Goal: Task Accomplishment & Management: Complete application form

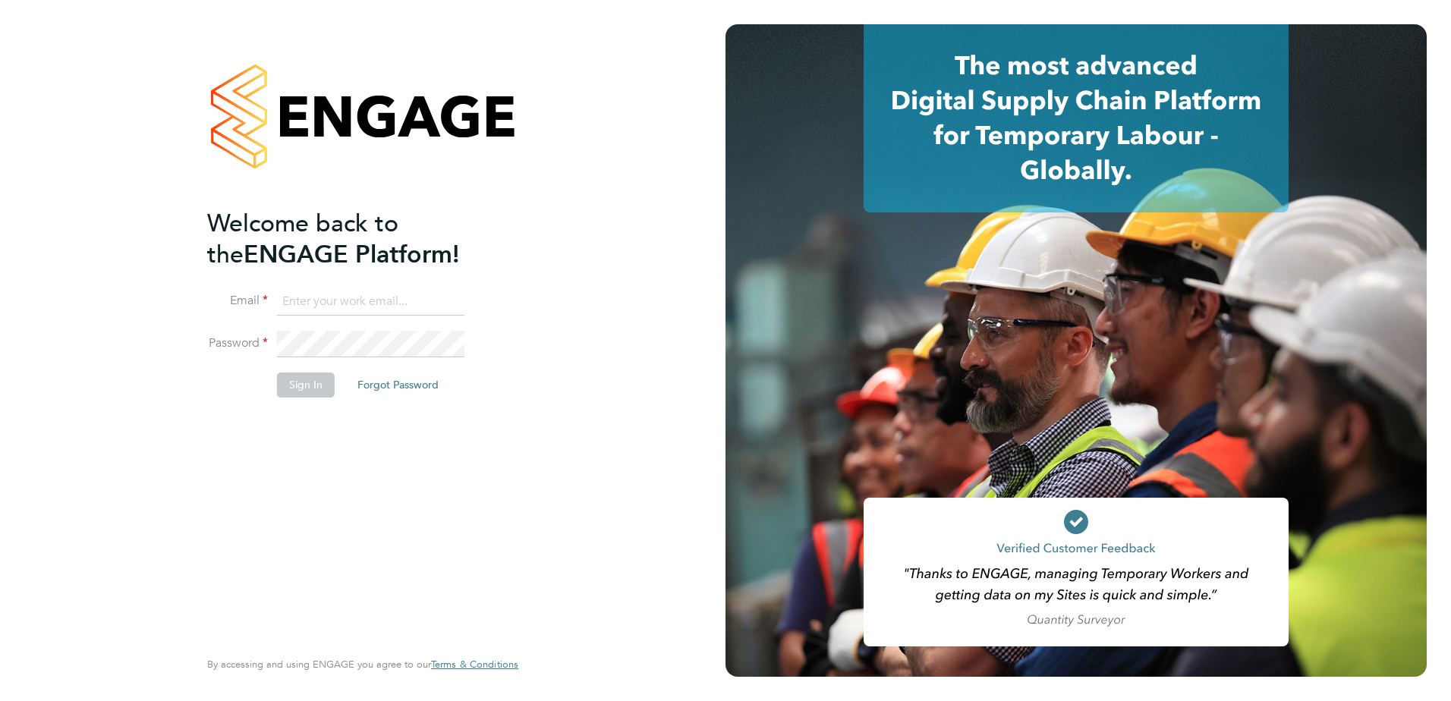
type input "Georgia.Ouldridge@vistry.co.uk"
click at [314, 389] on button "Sign In" at bounding box center [306, 385] width 58 height 24
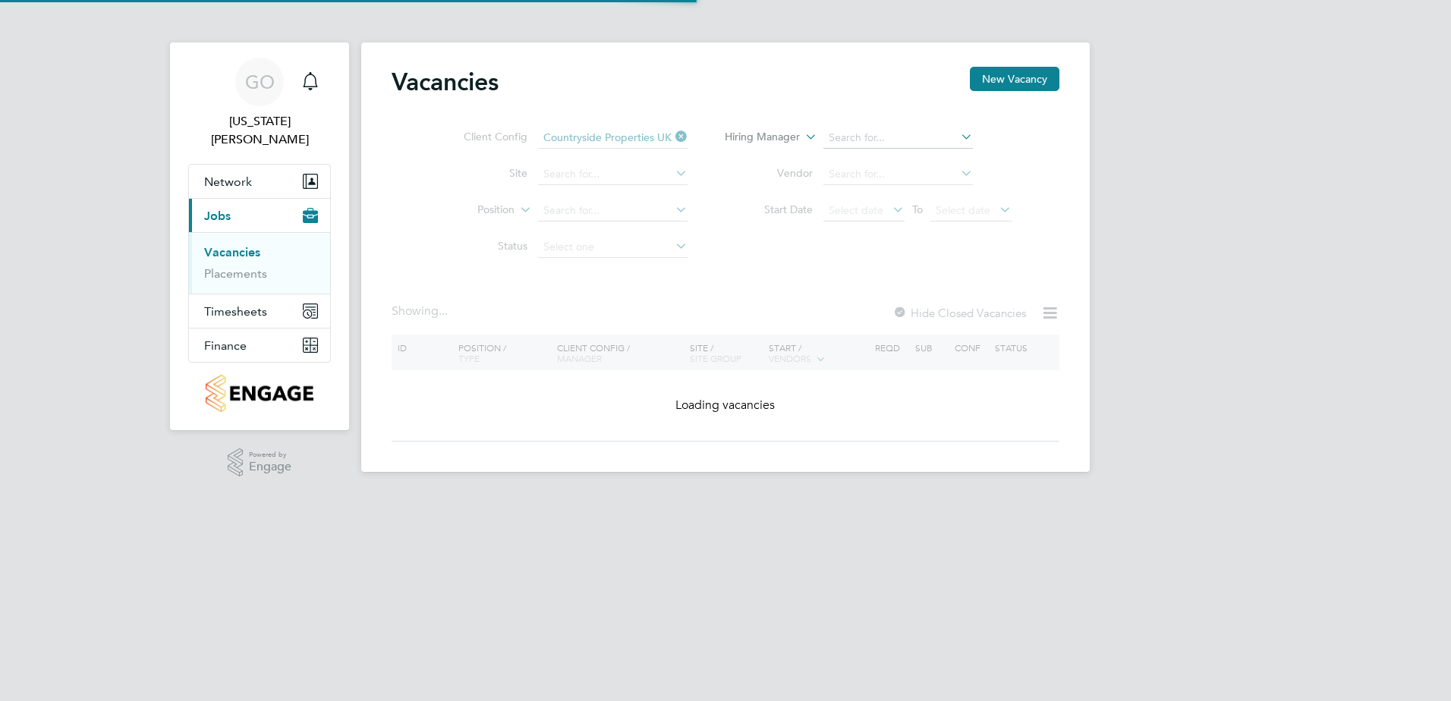
type input "Lotmead"
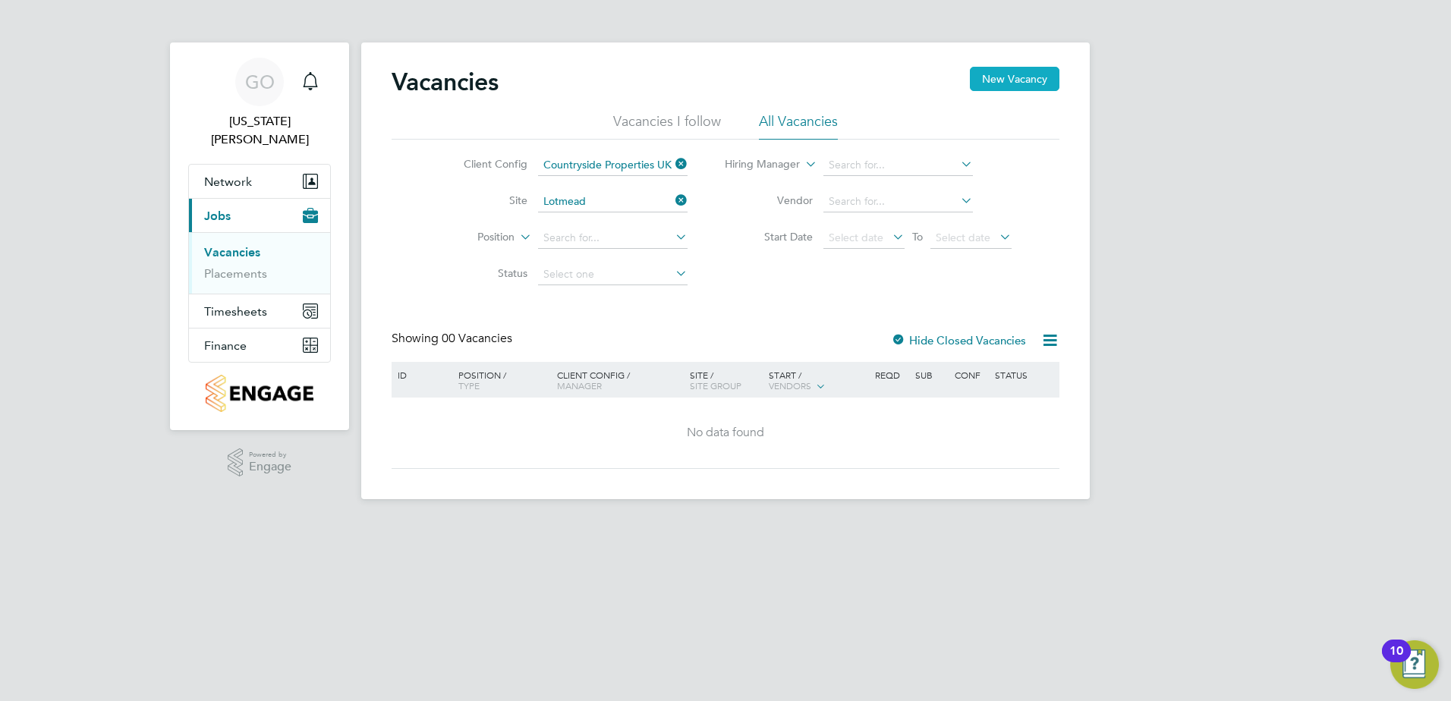
click at [1002, 78] on button "New Vacancy" at bounding box center [1015, 79] width 90 height 24
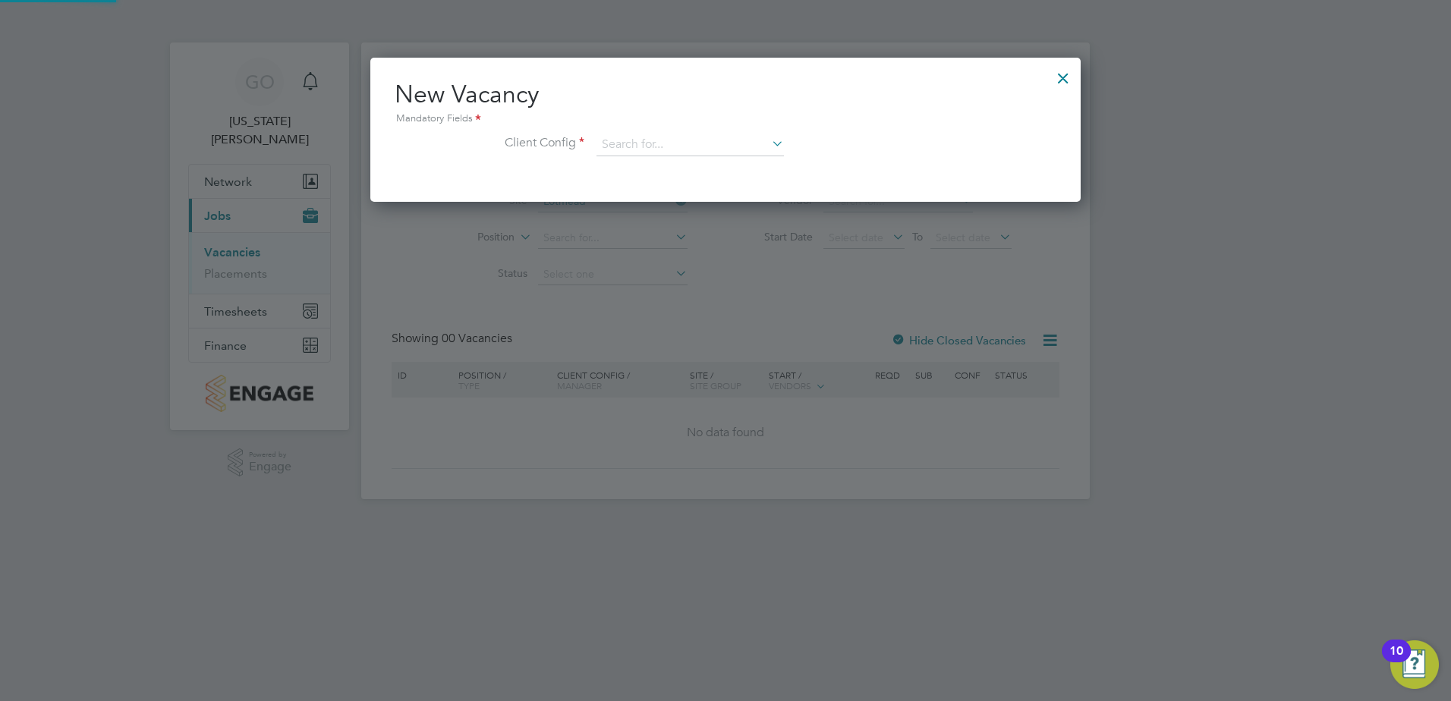
scroll to position [144, 711]
click at [675, 140] on input at bounding box center [689, 145] width 187 height 23
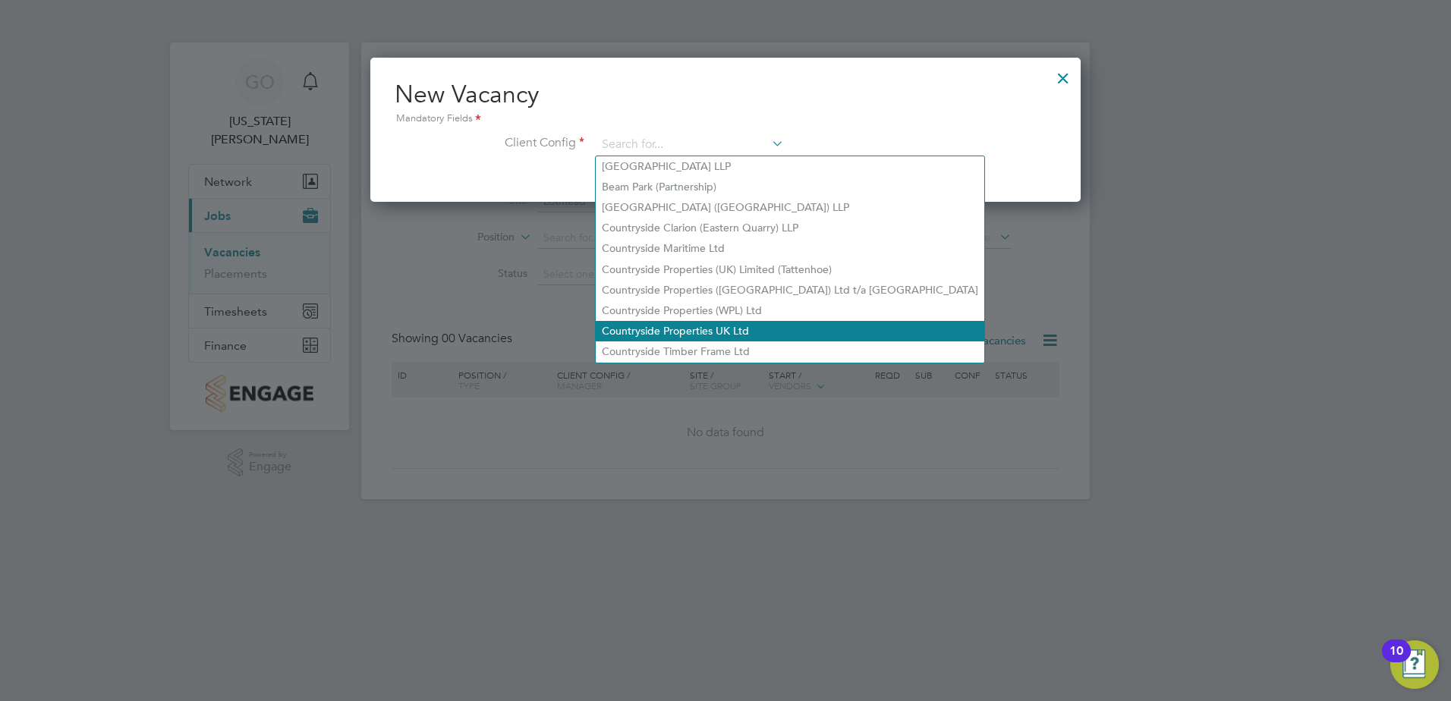
click at [688, 321] on li "Countryside Properties UK Ltd" at bounding box center [790, 331] width 389 height 20
type input "Countryside Properties UK Ltd"
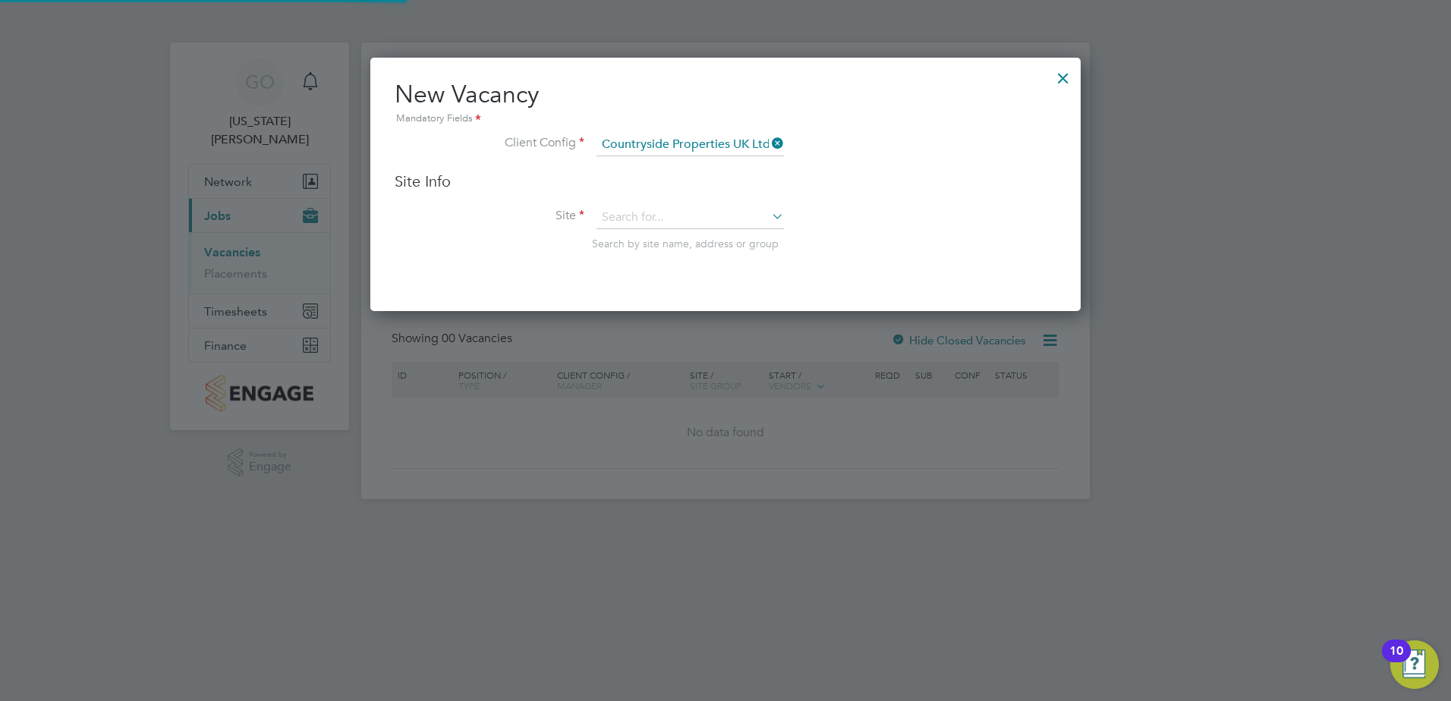
scroll to position [254, 711]
click at [624, 206] on input at bounding box center [689, 217] width 187 height 23
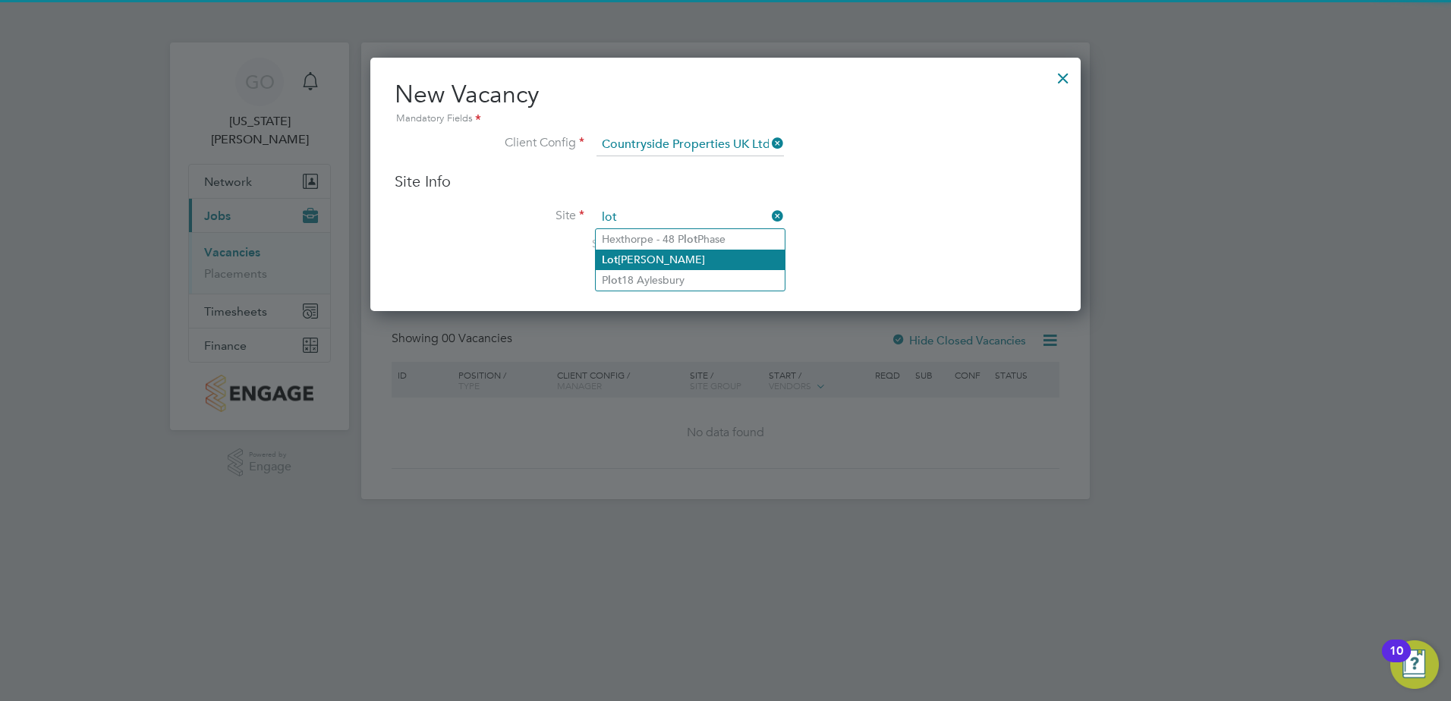
click at [649, 259] on li "Lot [PERSON_NAME]" at bounding box center [690, 260] width 189 height 20
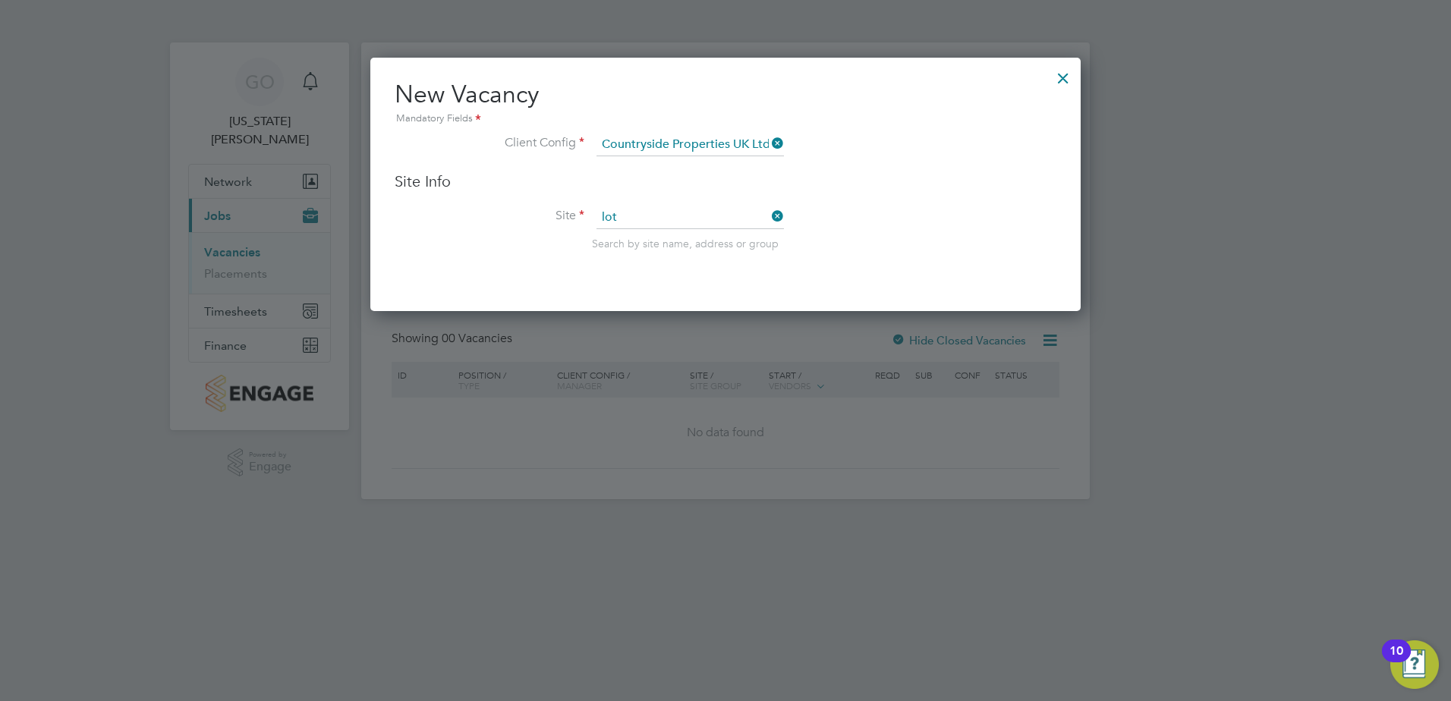
type input "Lotmead"
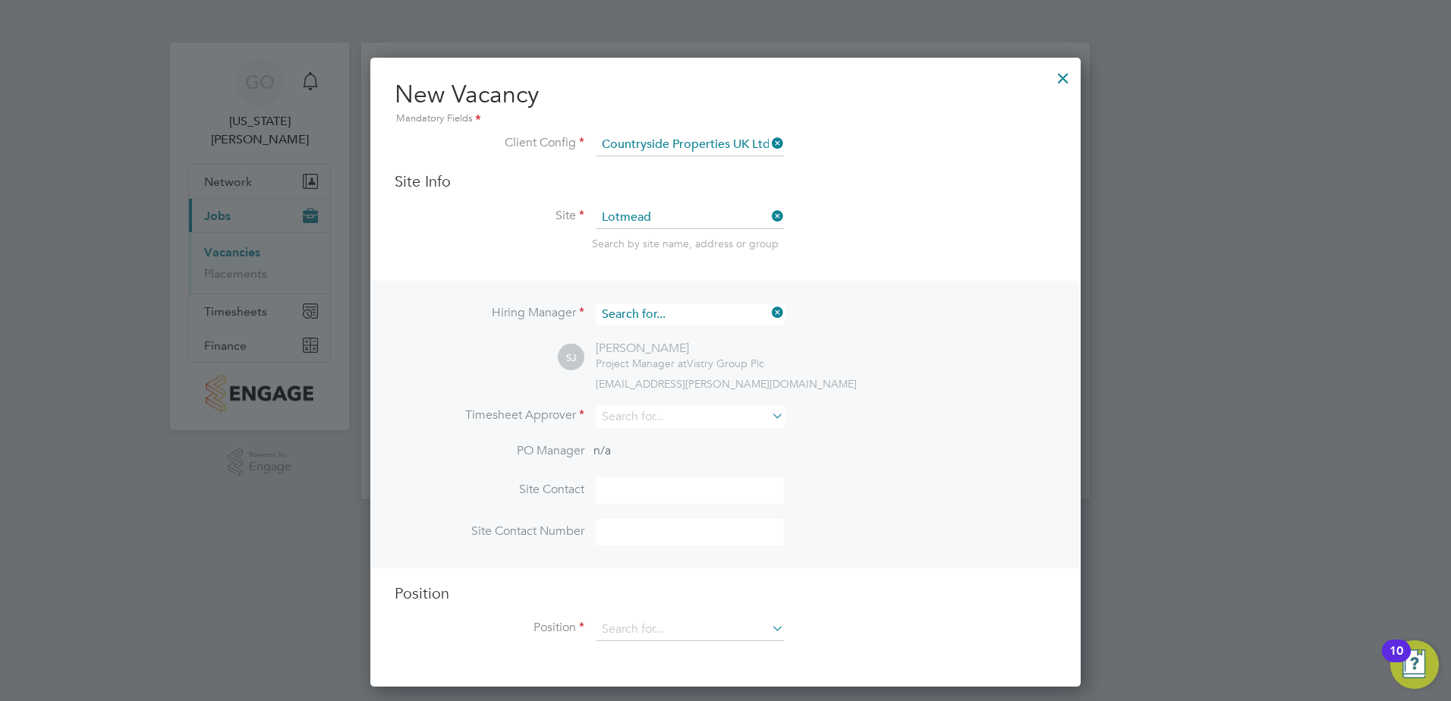
click at [700, 316] on input at bounding box center [689, 315] width 187 height 22
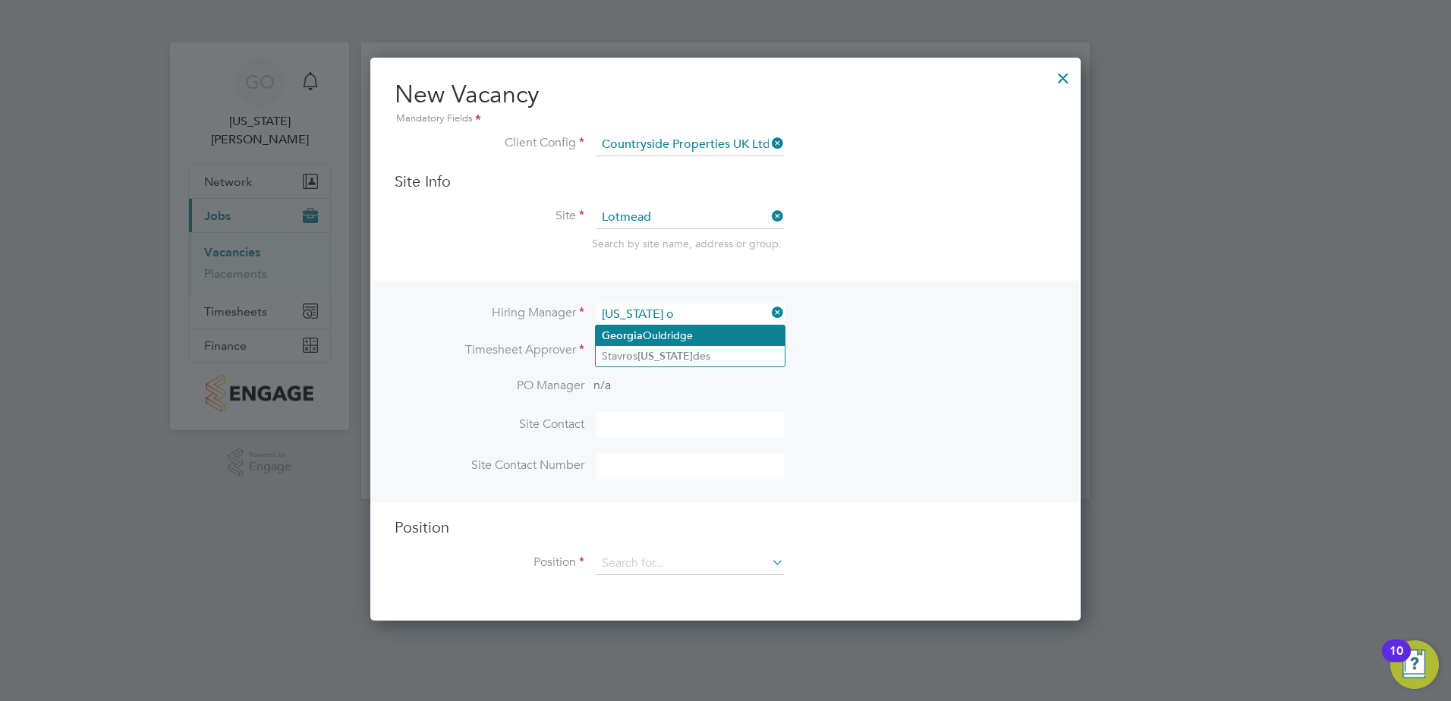
click at [666, 332] on li "Ge o rgia Ouldridge" at bounding box center [690, 336] width 189 height 20
type input "[US_STATE][PERSON_NAME]"
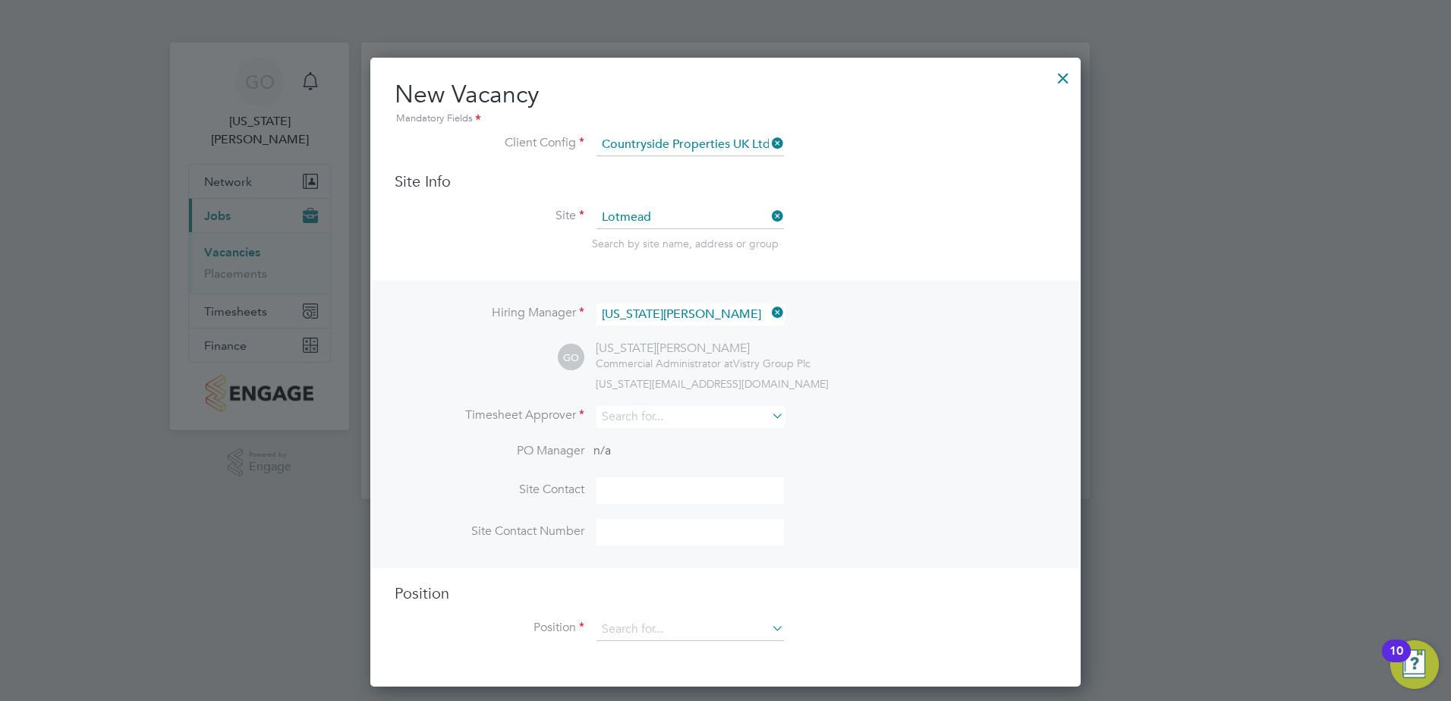
scroll to position [630, 711]
click at [624, 424] on input at bounding box center [689, 417] width 187 height 22
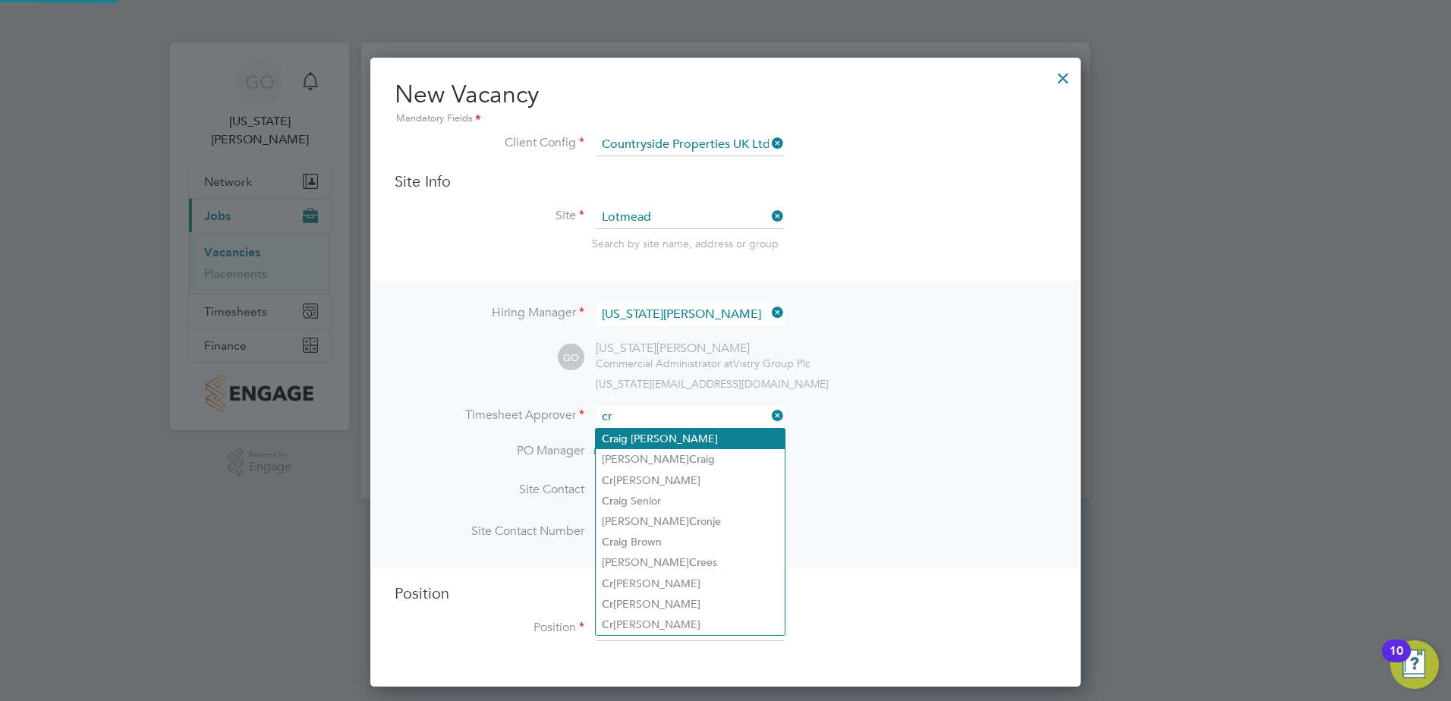
click at [622, 440] on li "Cr aig [PERSON_NAME]" at bounding box center [690, 439] width 189 height 20
type input "[PERSON_NAME]"
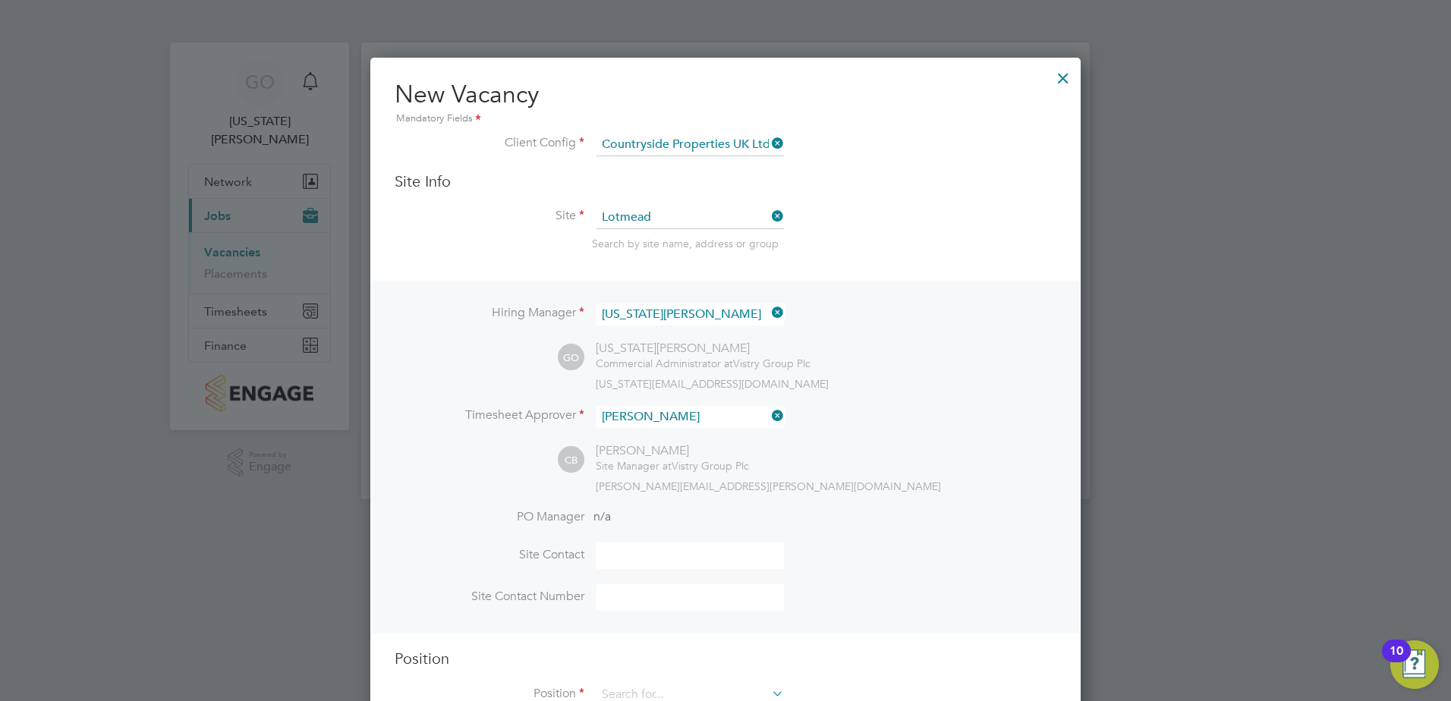
scroll to position [52, 0]
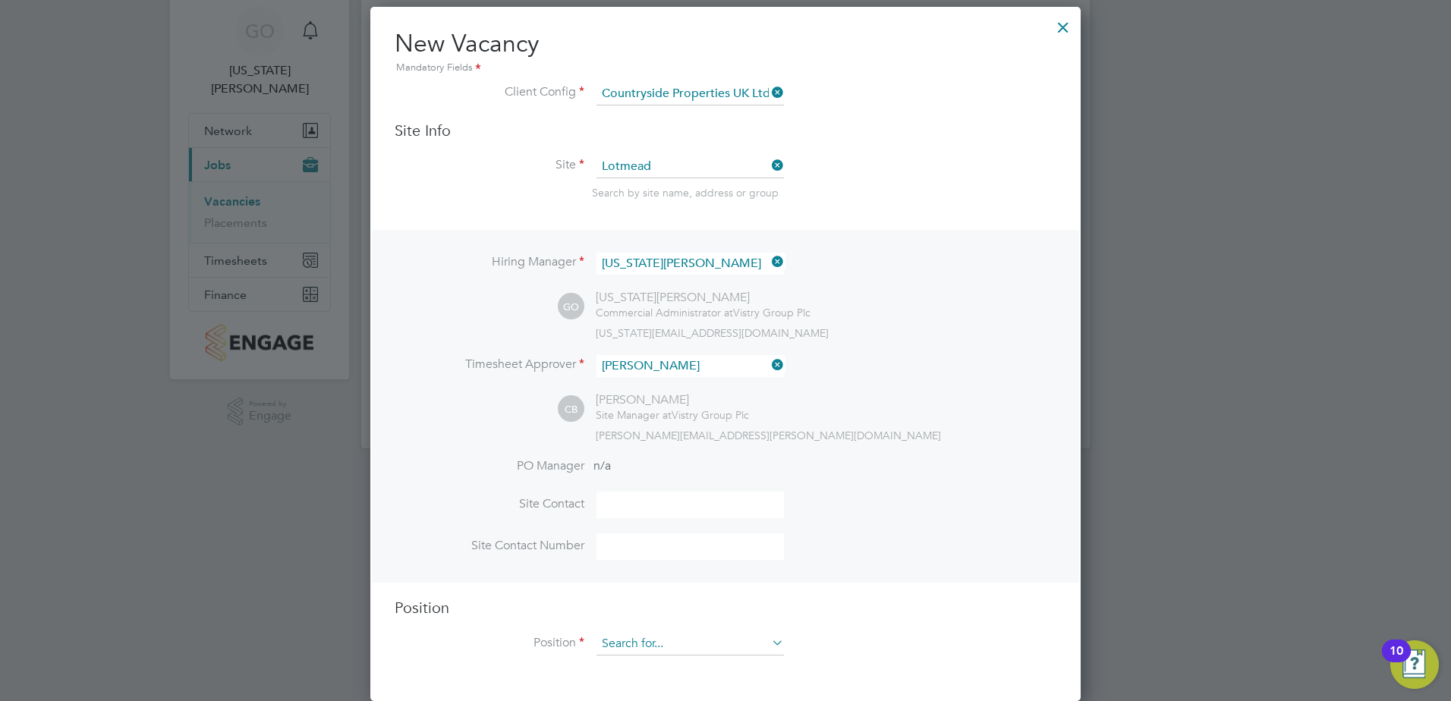
click at [665, 638] on input at bounding box center [689, 644] width 187 height 23
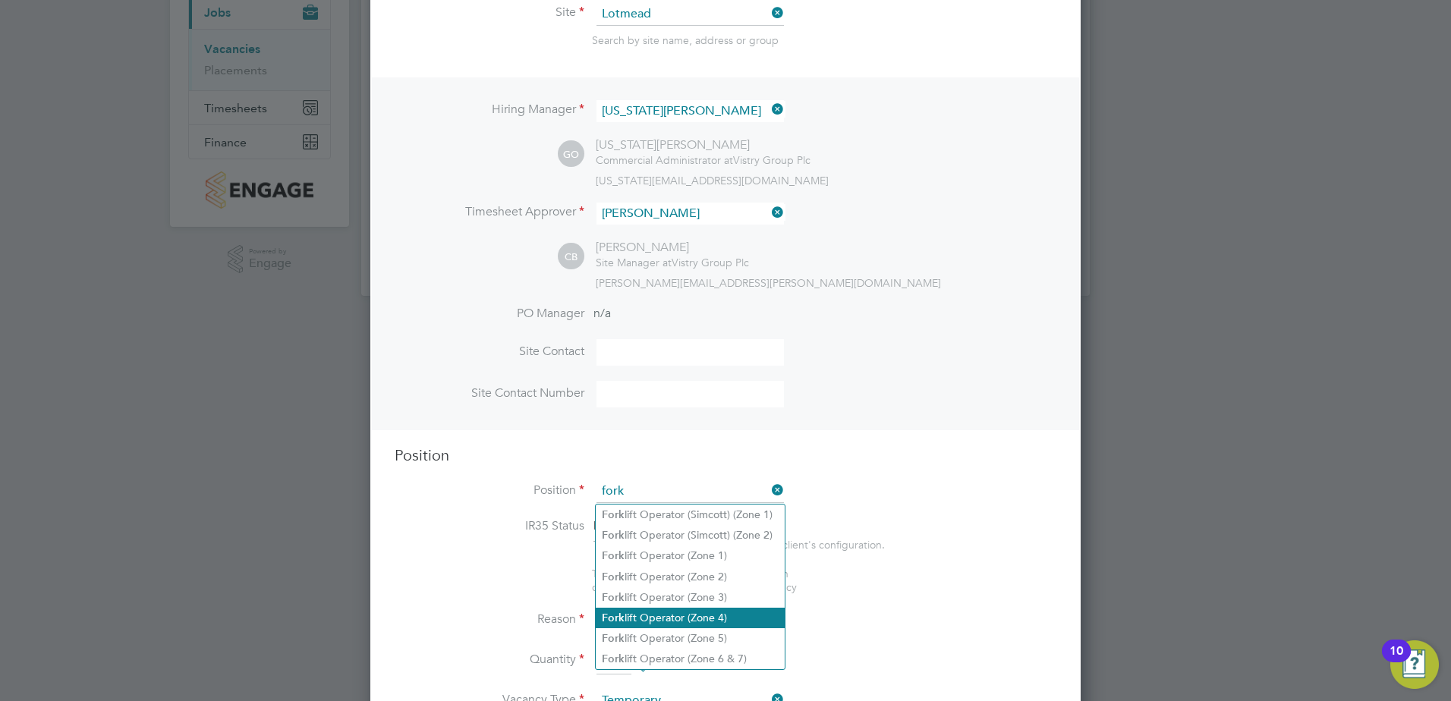
scroll to position [204, 0]
click at [698, 610] on li "Fork lift Operator (Zone 4)" at bounding box center [690, 617] width 189 height 20
type input "Forklift Operator (Zone 4)"
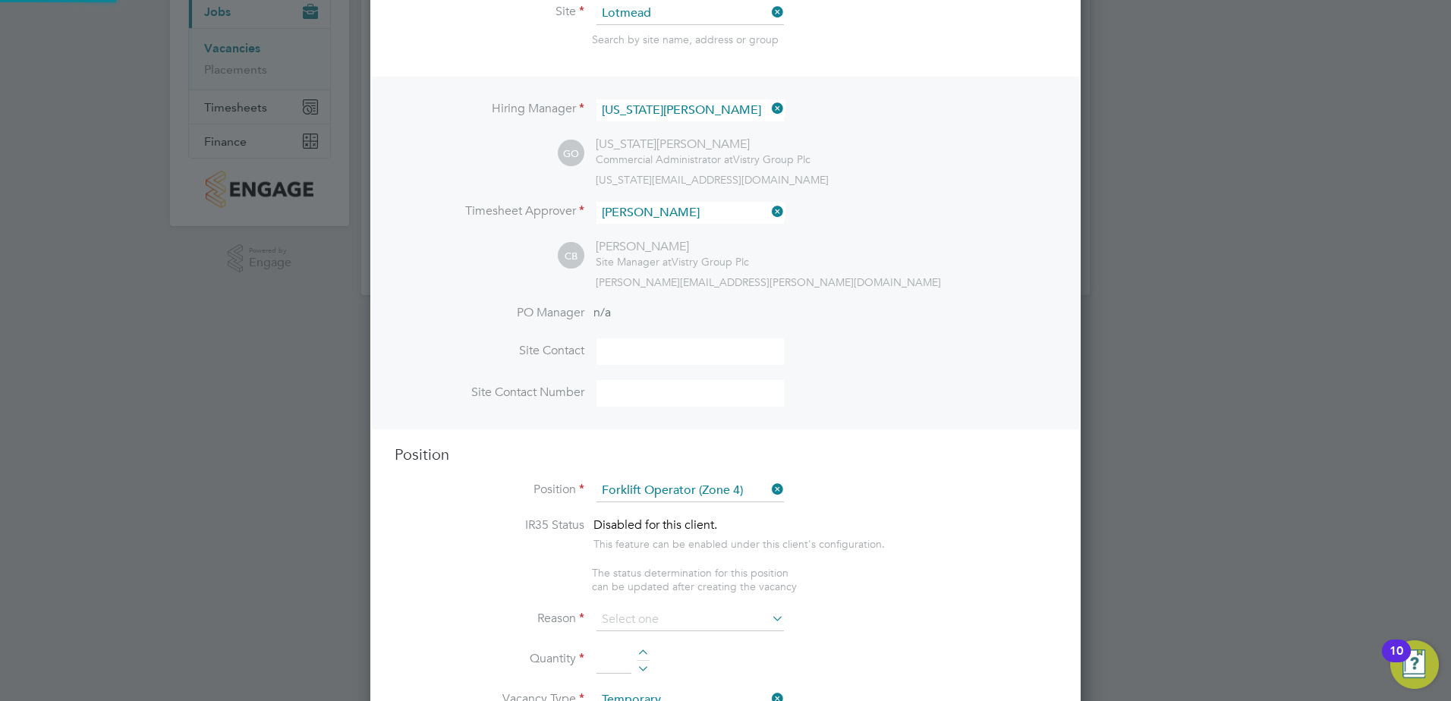
type textarea "Operate construction machinery and plant, including, but not limited to telesco…"
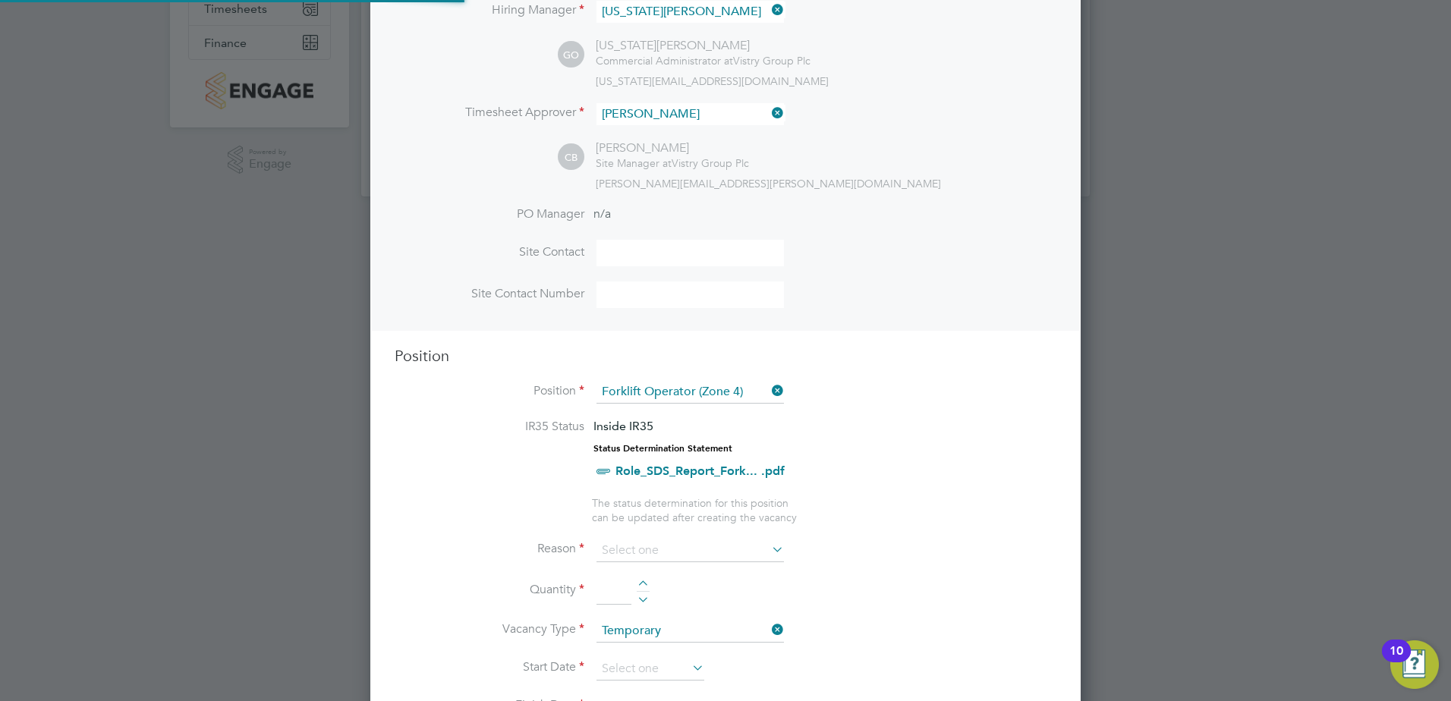
scroll to position [432, 0]
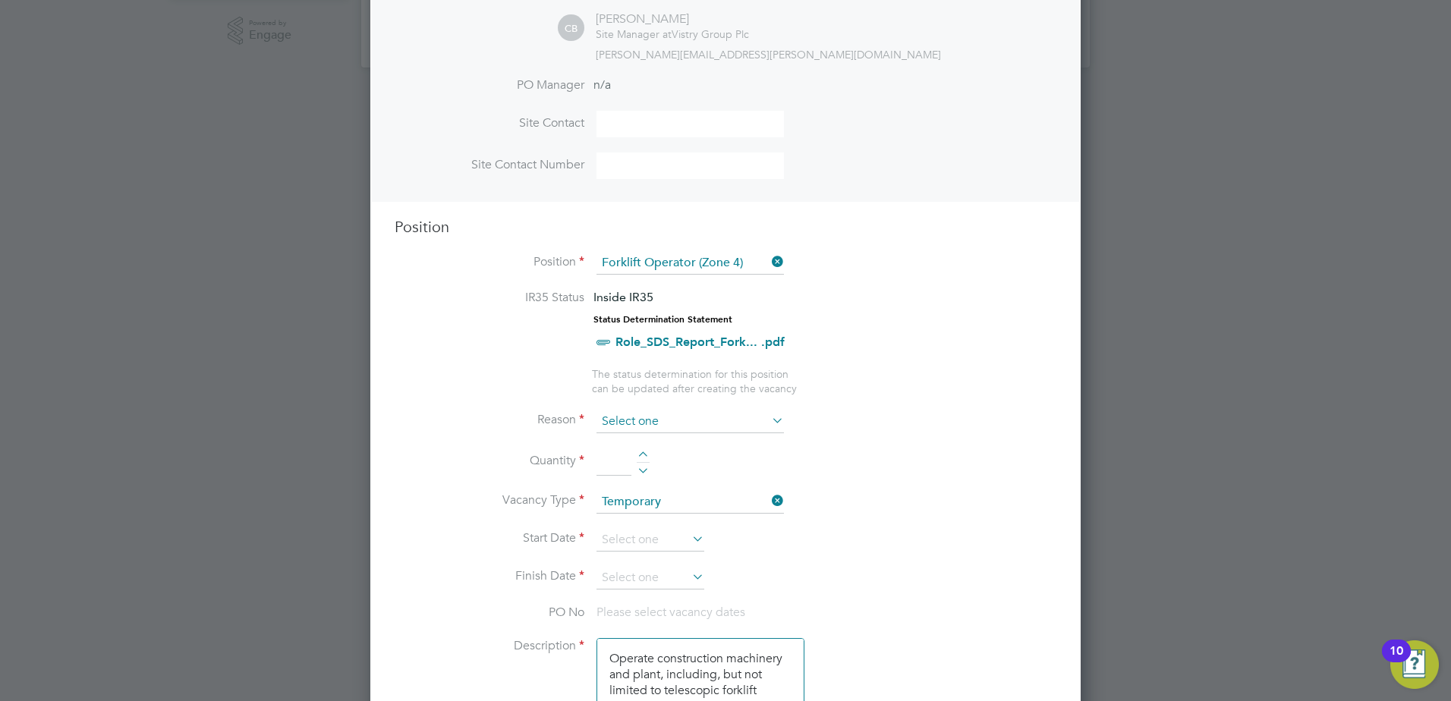
click at [624, 427] on input at bounding box center [689, 422] width 187 height 23
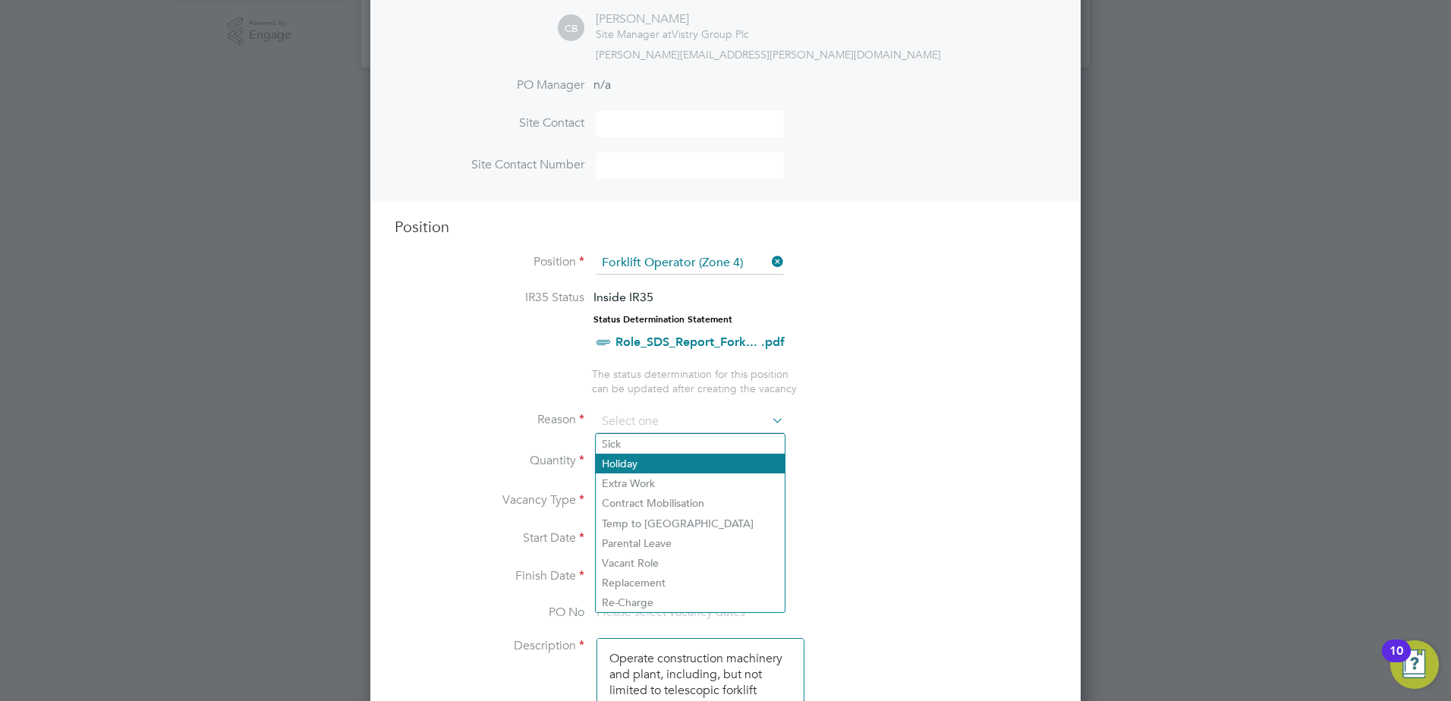
click at [638, 466] on li "Holiday" at bounding box center [690, 464] width 189 height 20
type input "Holiday"
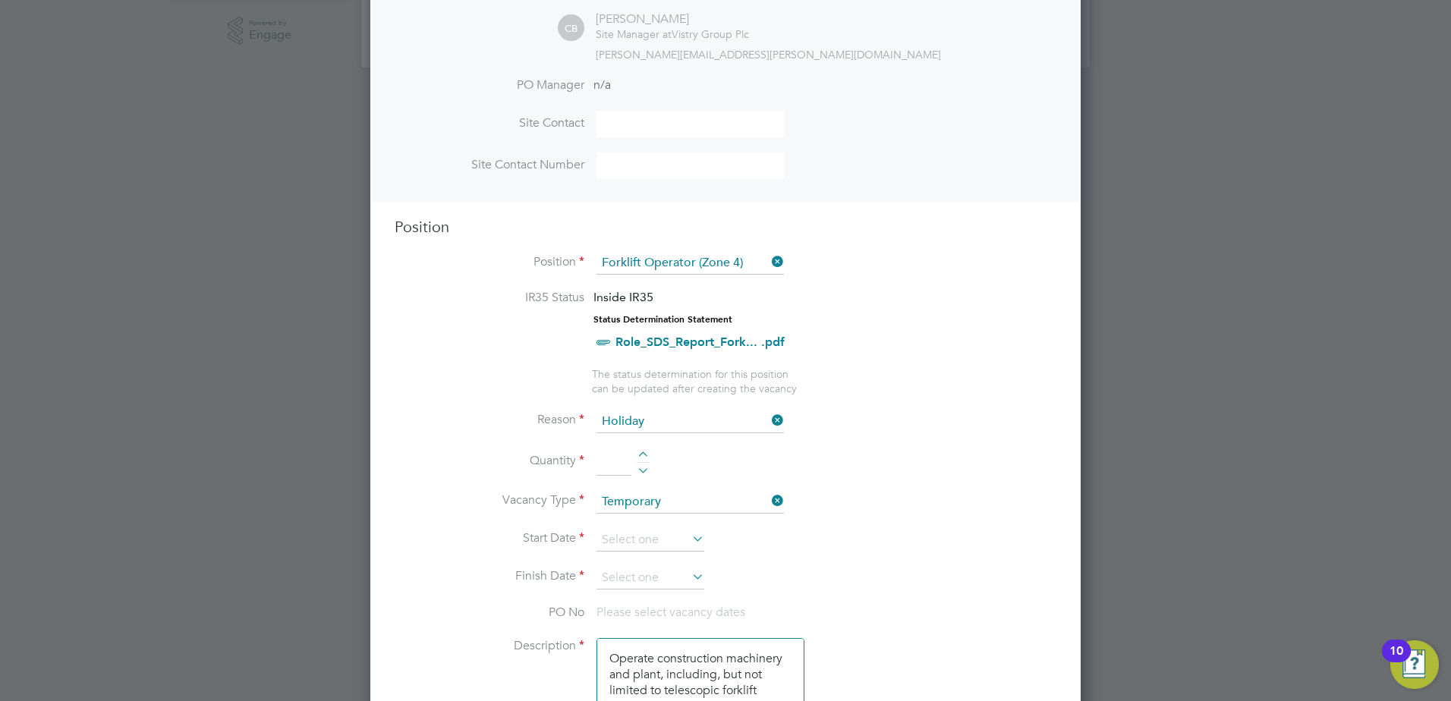
click at [606, 465] on input at bounding box center [613, 461] width 35 height 27
type input "1"
click at [938, 499] on li "Vacancy Type Temporary" at bounding box center [726, 510] width 662 height 38
click at [641, 545] on input at bounding box center [650, 540] width 108 height 23
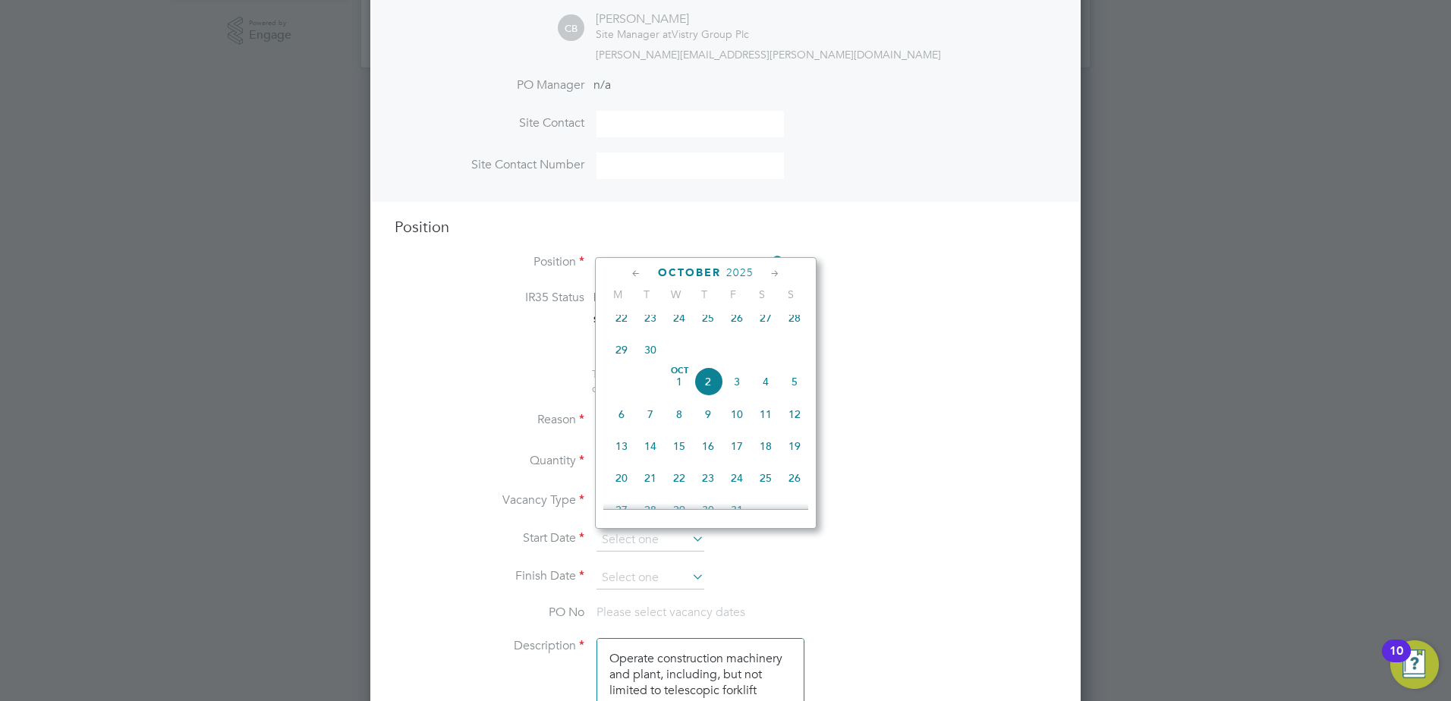
click at [741, 391] on span "3" at bounding box center [736, 381] width 29 height 29
type input "[DATE]"
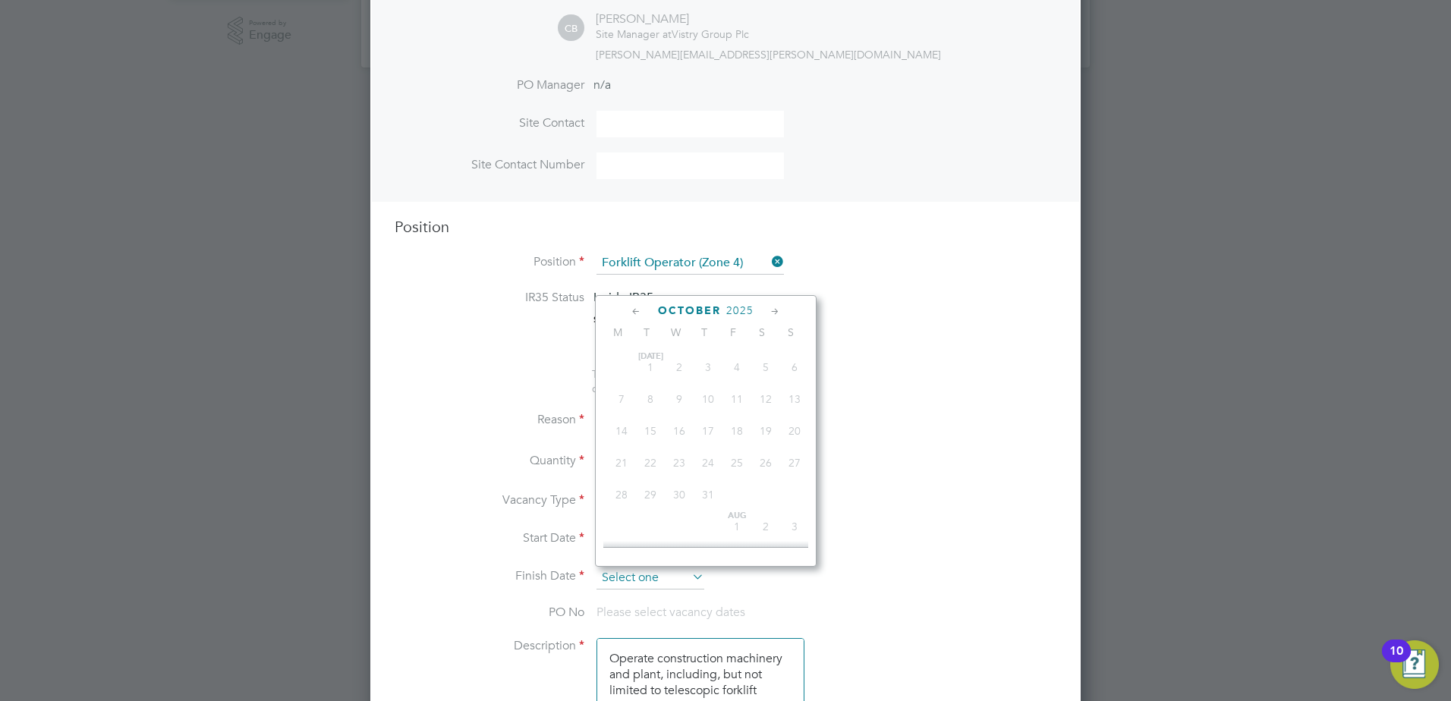
click at [650, 577] on input at bounding box center [650, 578] width 108 height 23
click at [618, 464] on span "6" at bounding box center [621, 452] width 29 height 29
type input "[DATE]"
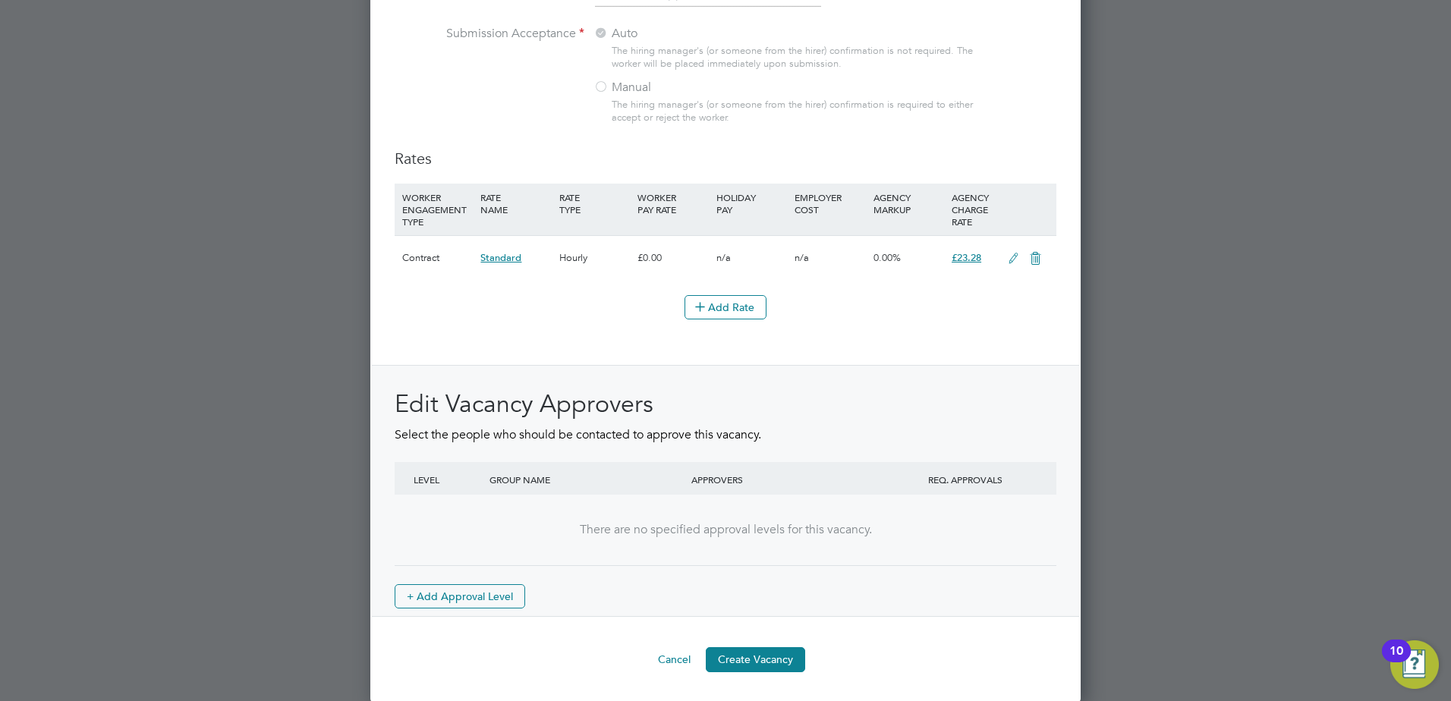
scroll to position [1692, 0]
click at [741, 662] on button "Create Vacancy" at bounding box center [755, 658] width 99 height 24
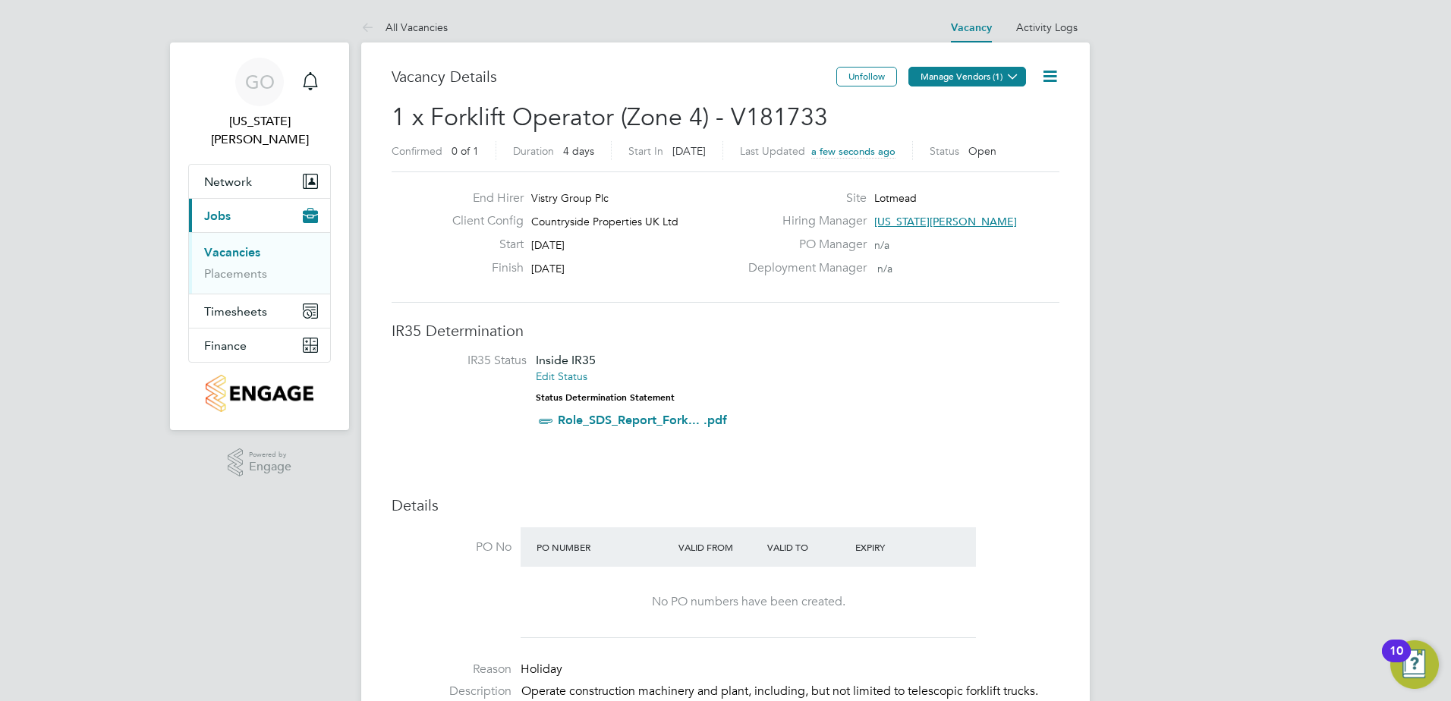
click at [1015, 75] on icon at bounding box center [1012, 76] width 11 height 11
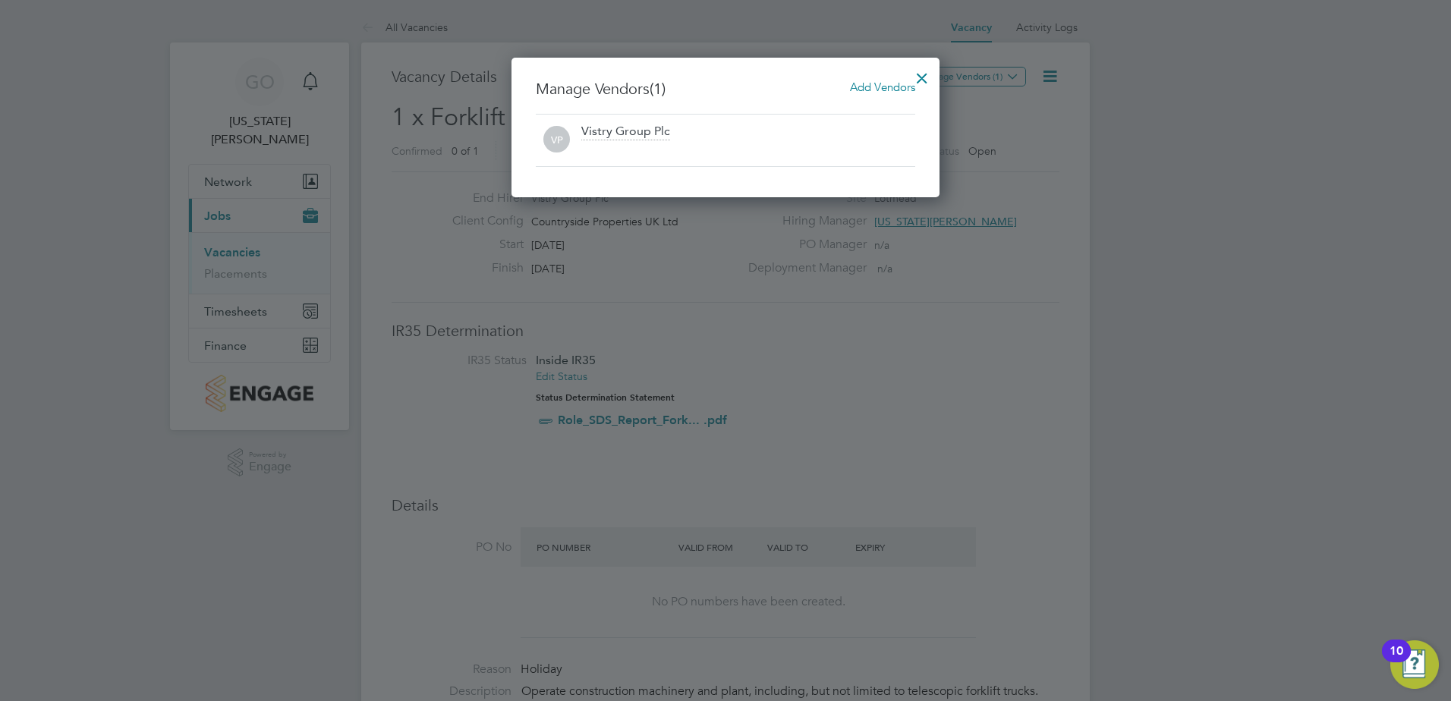
click at [875, 83] on span "Add Vendors" at bounding box center [882, 87] width 65 height 14
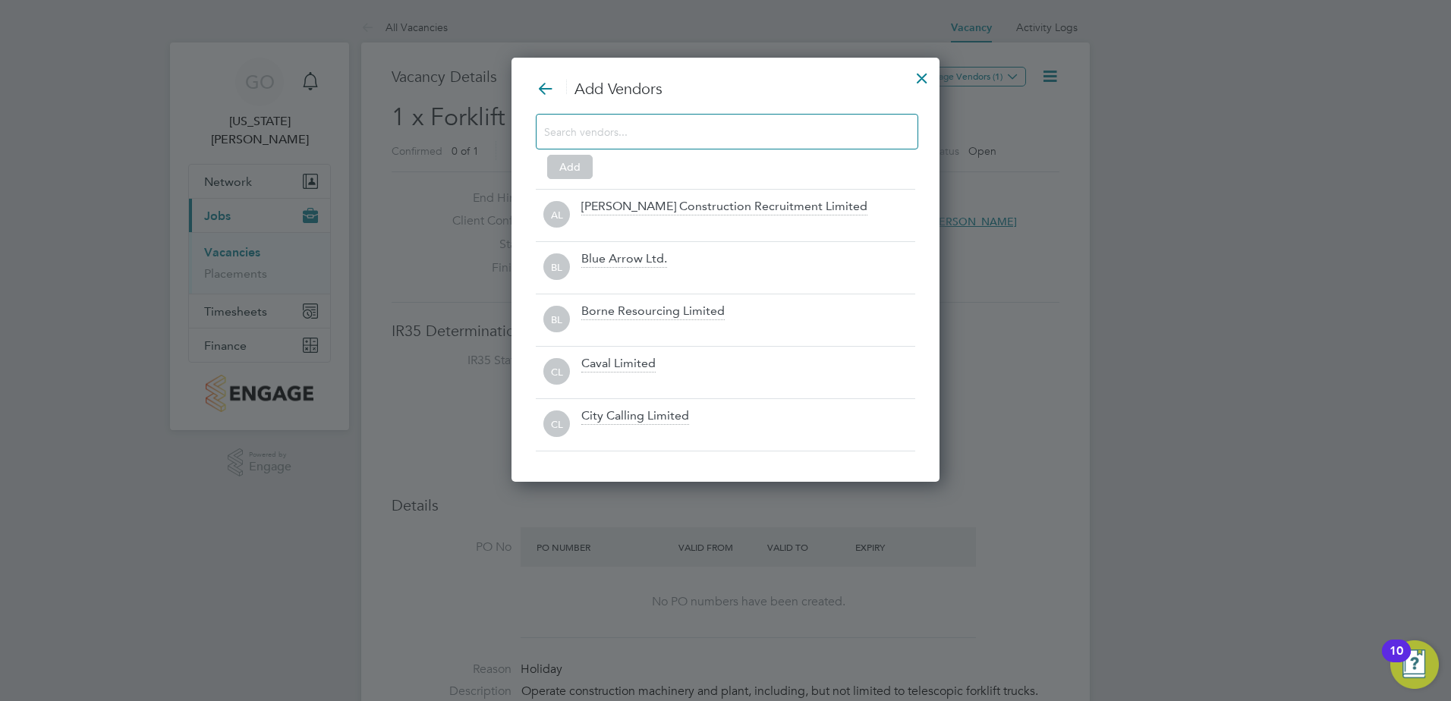
click at [590, 138] on input at bounding box center [714, 131] width 341 height 20
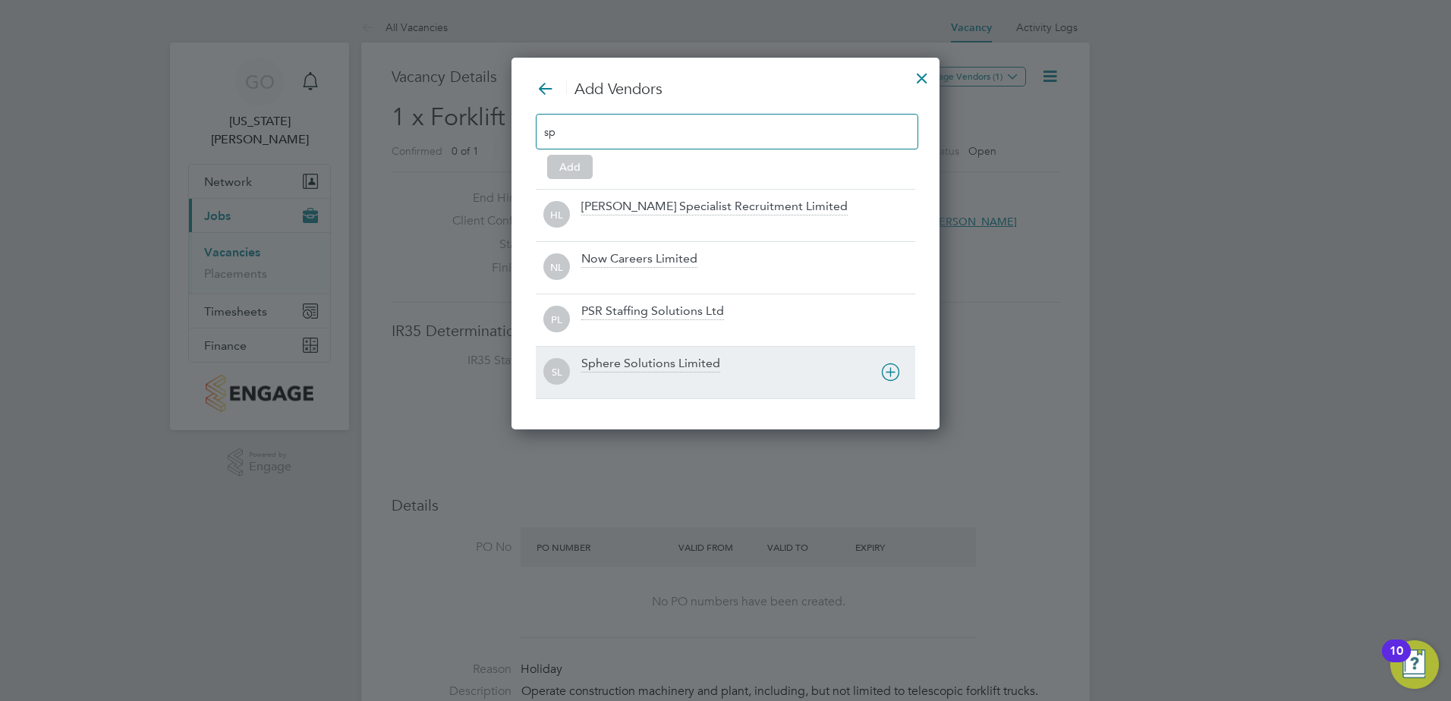
type input "sp"
click at [653, 366] on div "Sphere Solutions Limited" at bounding box center [650, 364] width 139 height 17
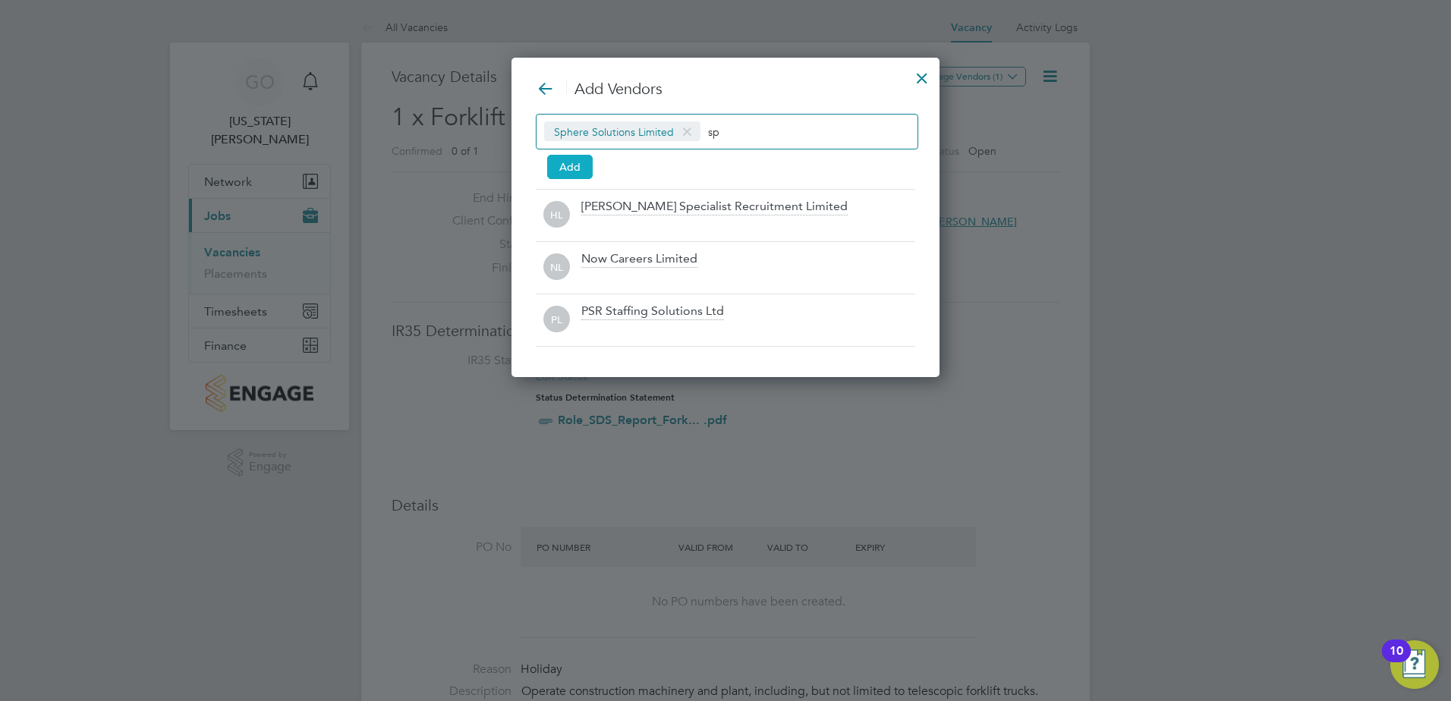
click at [579, 161] on button "Add" at bounding box center [570, 167] width 46 height 24
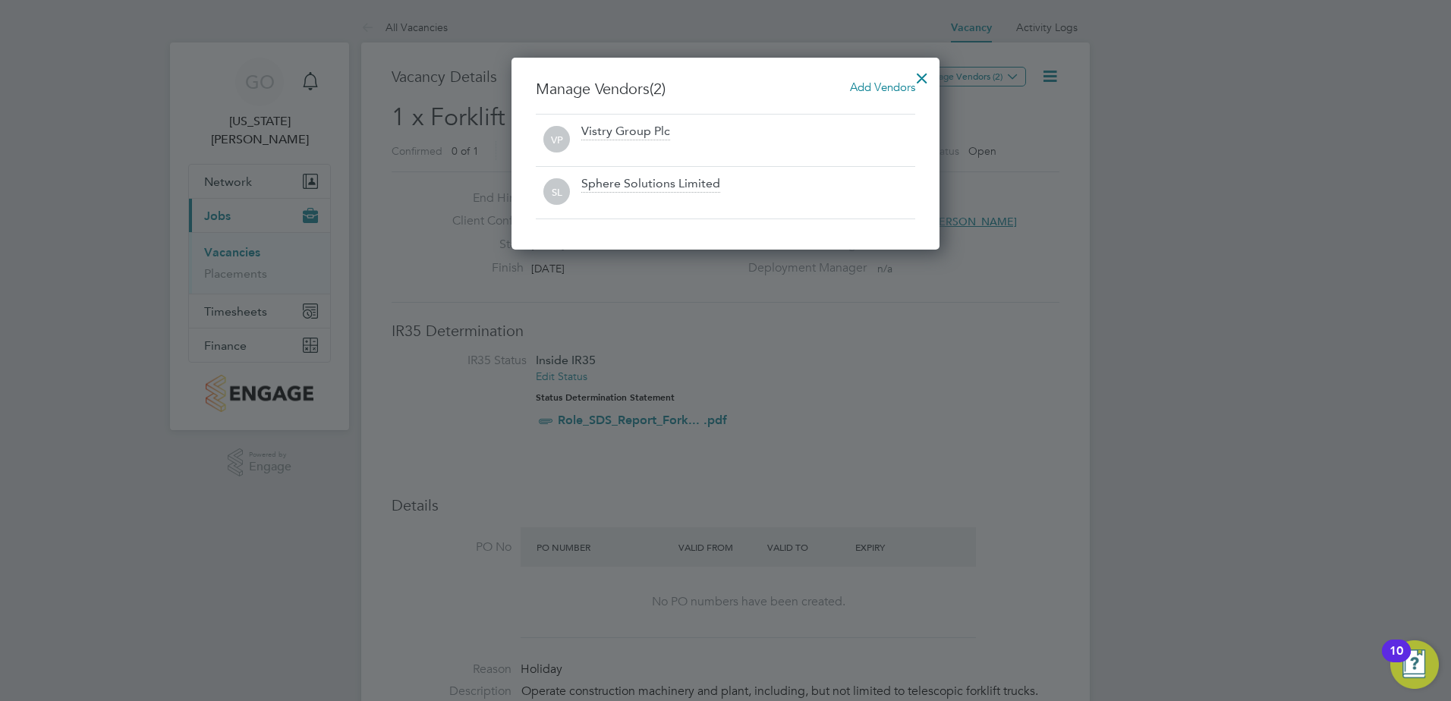
click at [925, 78] on div at bounding box center [921, 74] width 27 height 27
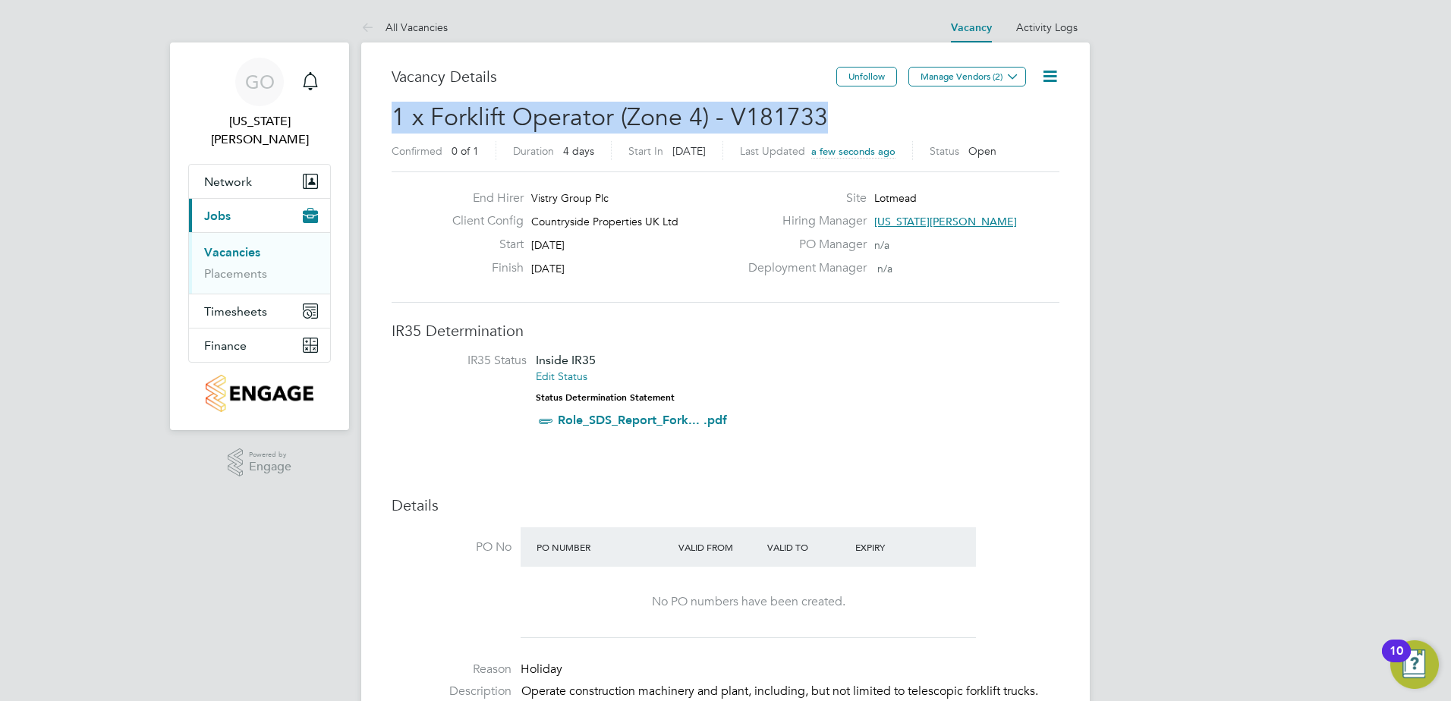
drag, startPoint x: 823, startPoint y: 119, endPoint x: 376, endPoint y: 108, distance: 447.1
copy span "1 x Forklift Operator (Zone 4) - V181733"
